Goal: Find specific page/section: Find specific page/section

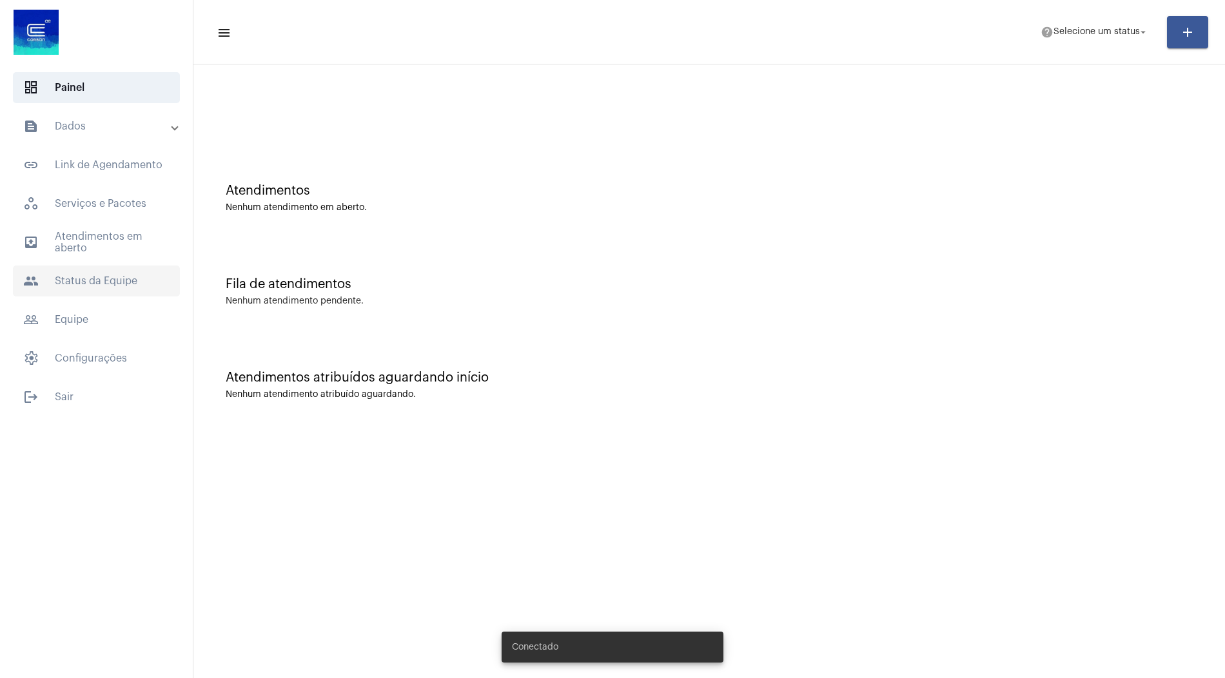
click at [130, 282] on span "people Status da Equipe" at bounding box center [96, 281] width 167 height 31
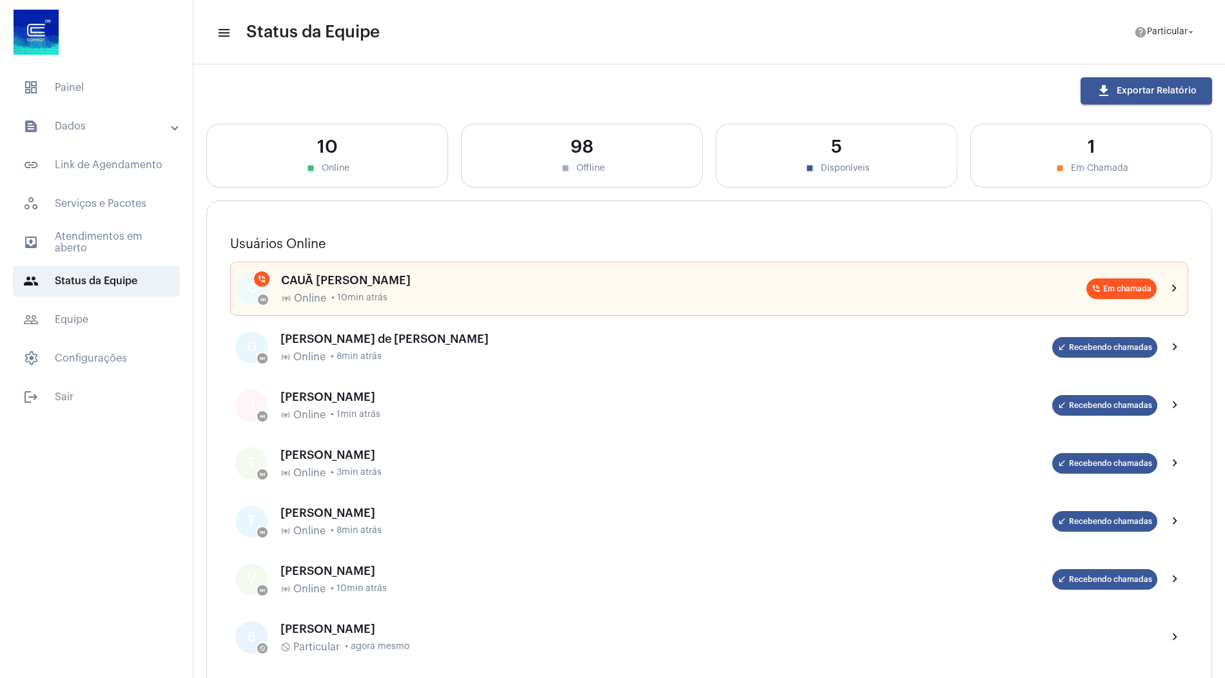
click at [122, 139] on mat-expansion-panel-header "text_snippet_outlined Dados" at bounding box center [100, 126] width 185 height 31
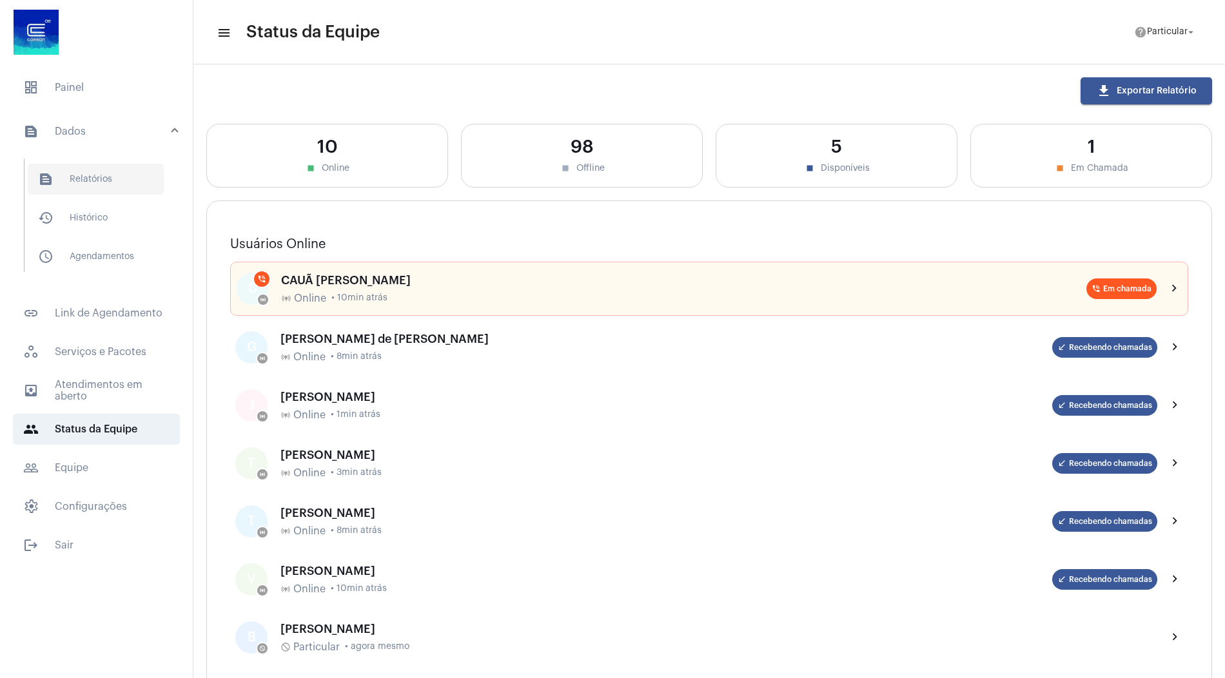
click at [122, 179] on span "text_snippet_outlined Relatórios" at bounding box center [96, 179] width 136 height 31
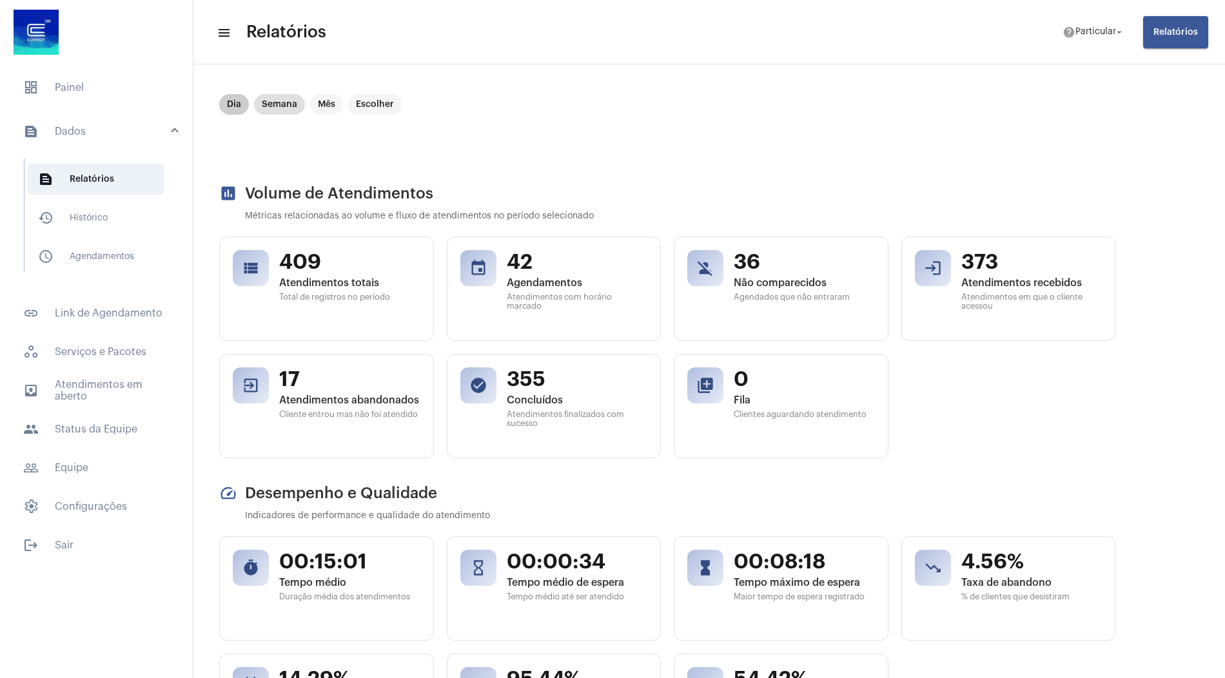
click at [227, 104] on mat-chip "Dia" at bounding box center [234, 104] width 30 height 21
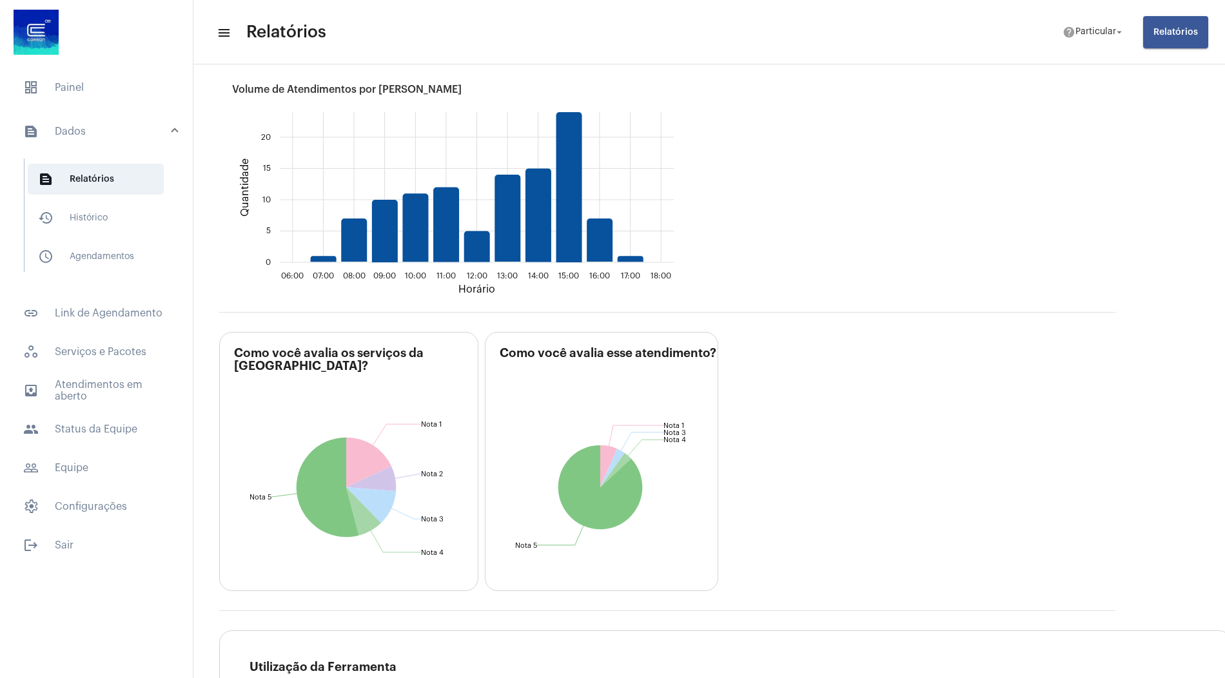
scroll to position [2127, 0]
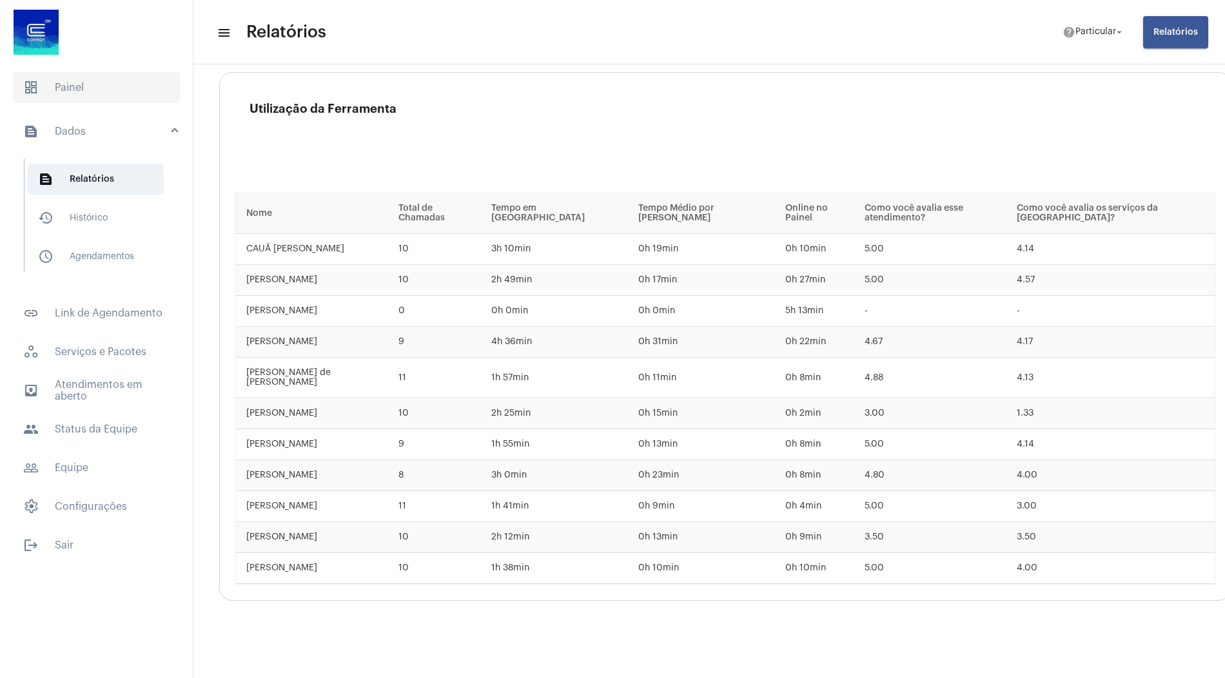
click at [106, 93] on span "dashboard Painel" at bounding box center [96, 87] width 167 height 31
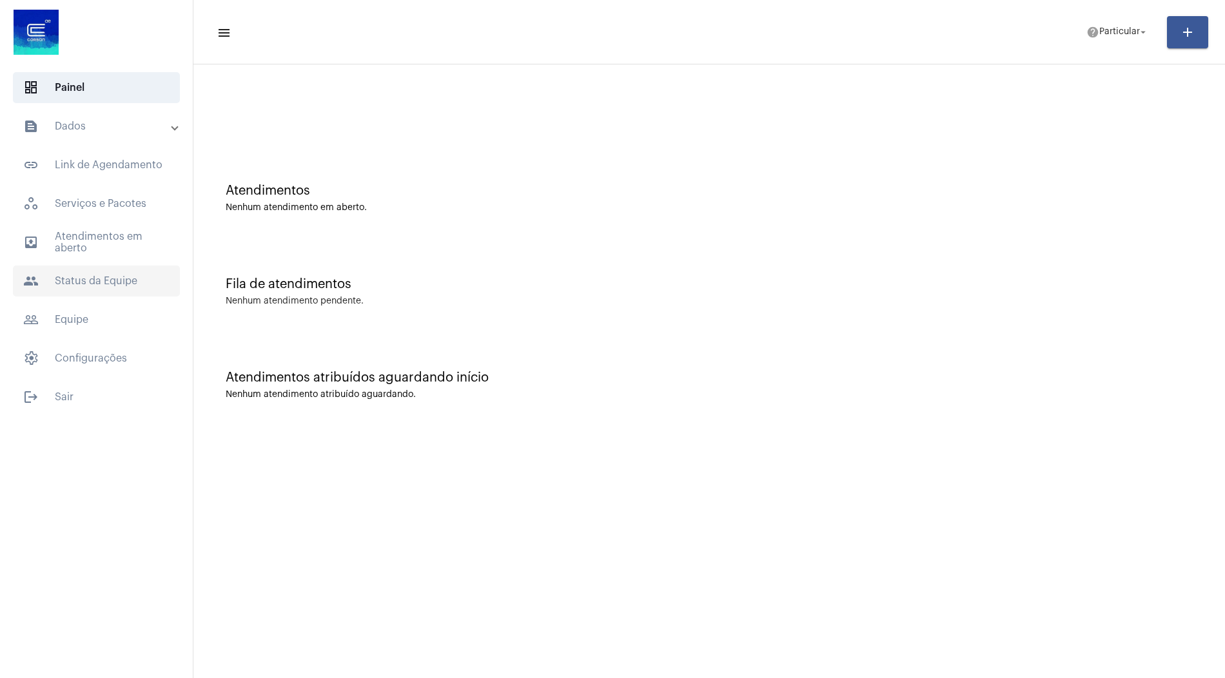
click at [99, 276] on span "people Status da Equipe" at bounding box center [96, 281] width 167 height 31
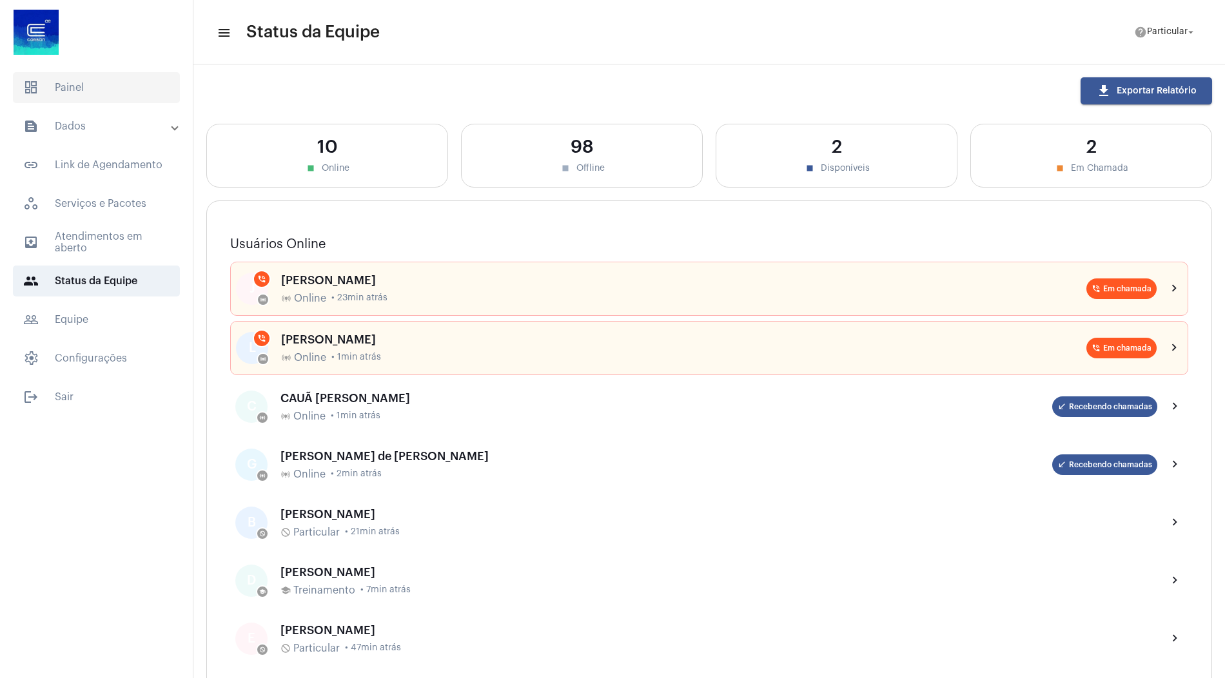
click at [111, 92] on span "dashboard Painel" at bounding box center [96, 87] width 167 height 31
